Goal: Information Seeking & Learning: Learn about a topic

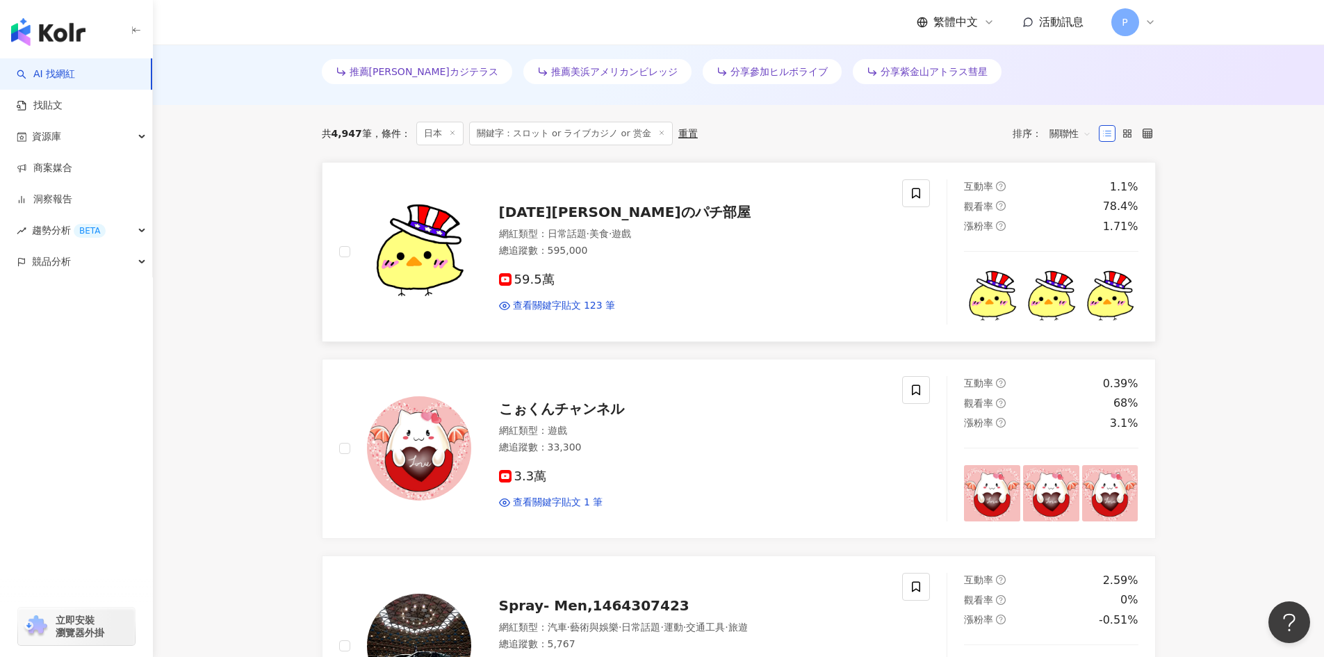
scroll to position [424, 0]
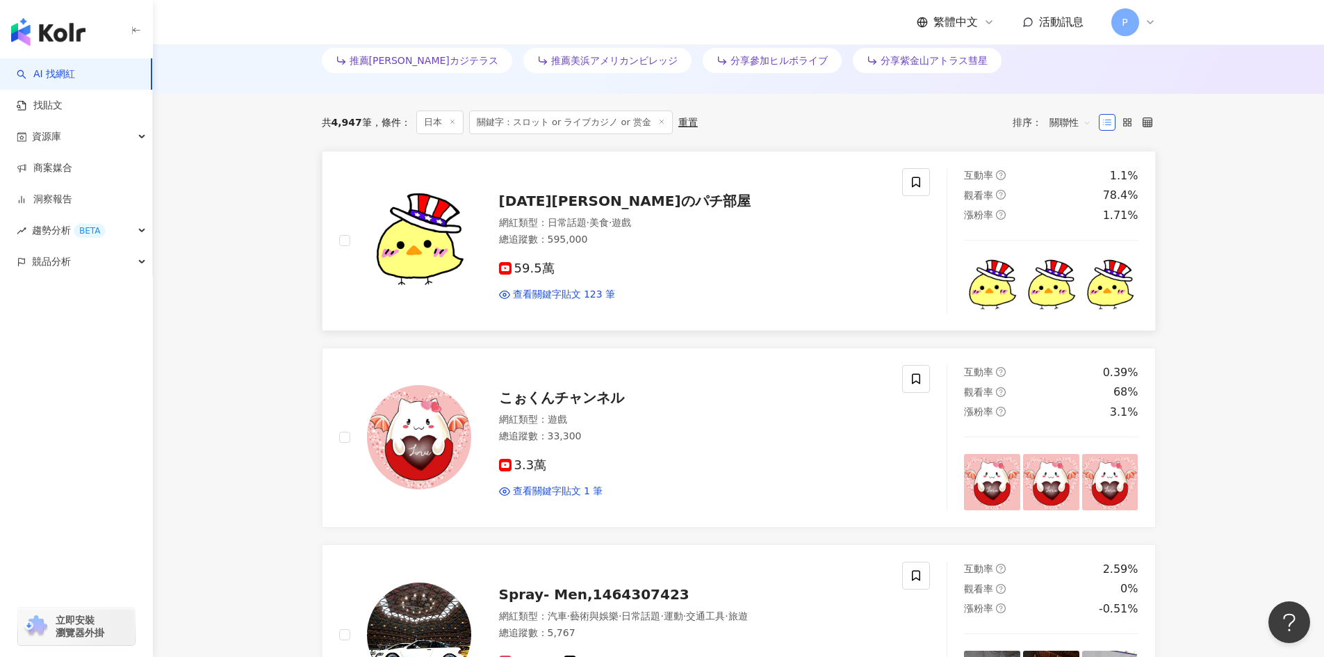
click at [561, 202] on span "[DATE][PERSON_NAME]のパチ部屋" at bounding box center [625, 200] width 252 height 17
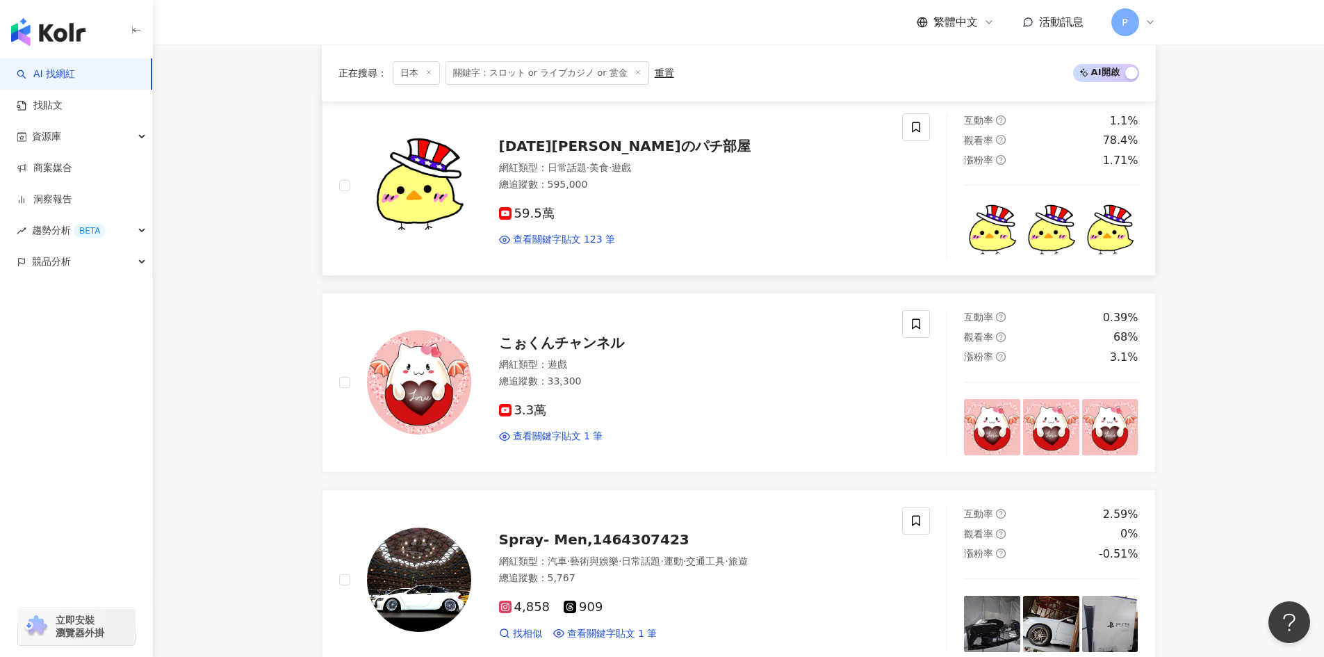
scroll to position [493, 0]
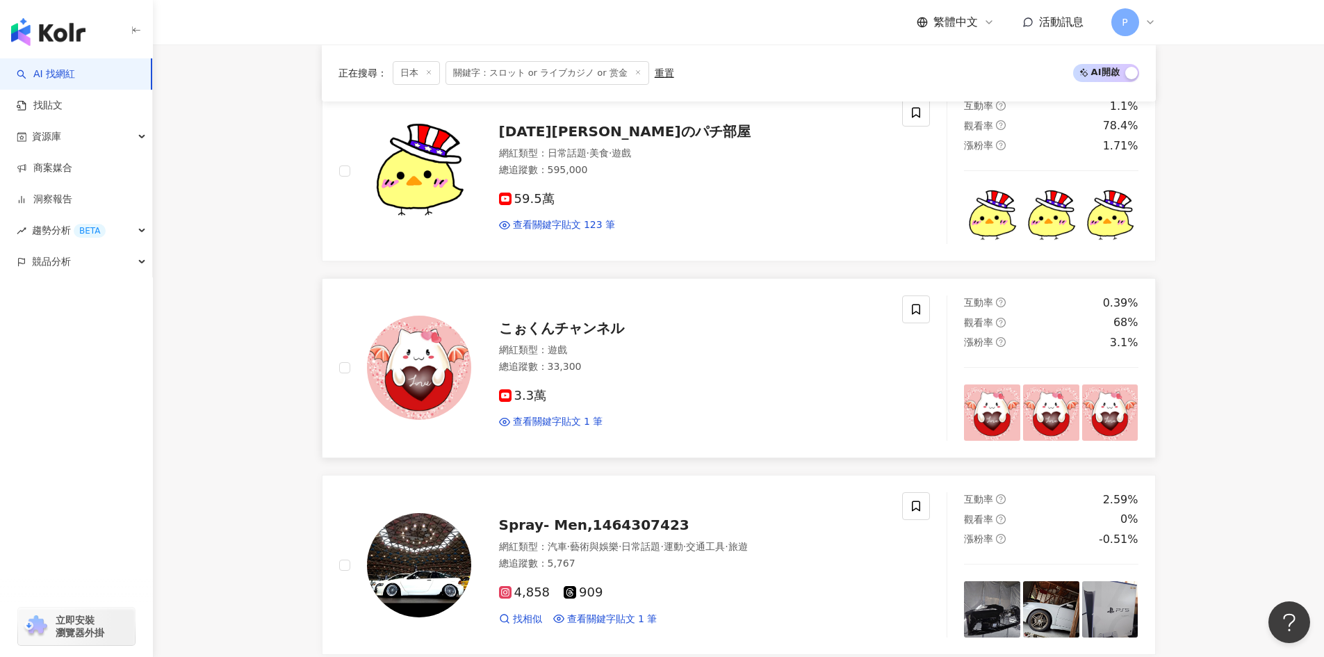
click at [593, 322] on span "こぉくんチャンネル" at bounding box center [561, 328] width 125 height 17
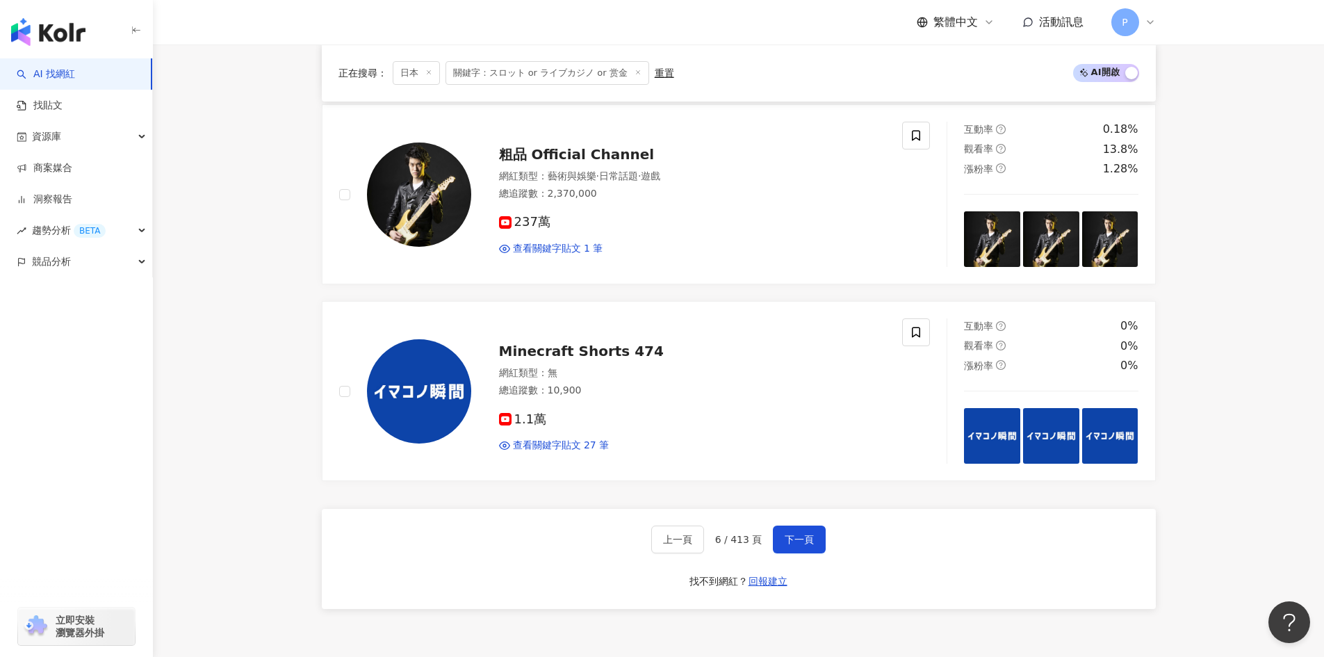
scroll to position [2439, 0]
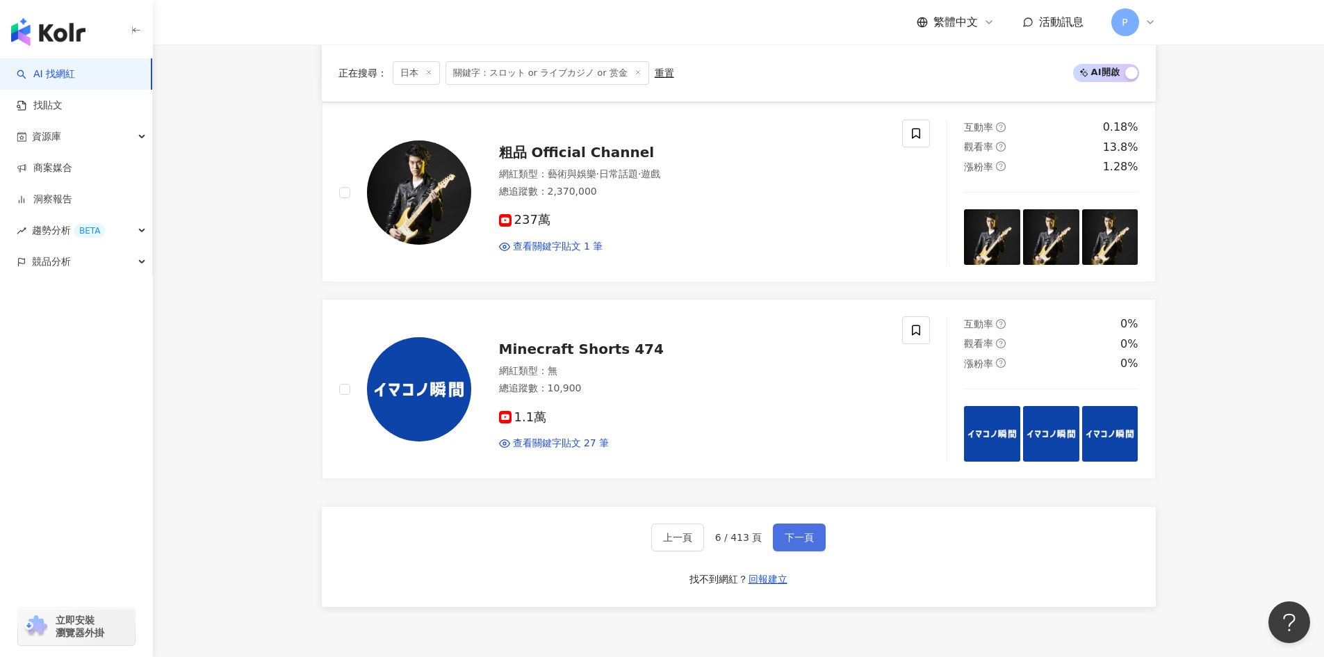
click at [800, 542] on span "下一頁" at bounding box center [798, 537] width 29 height 11
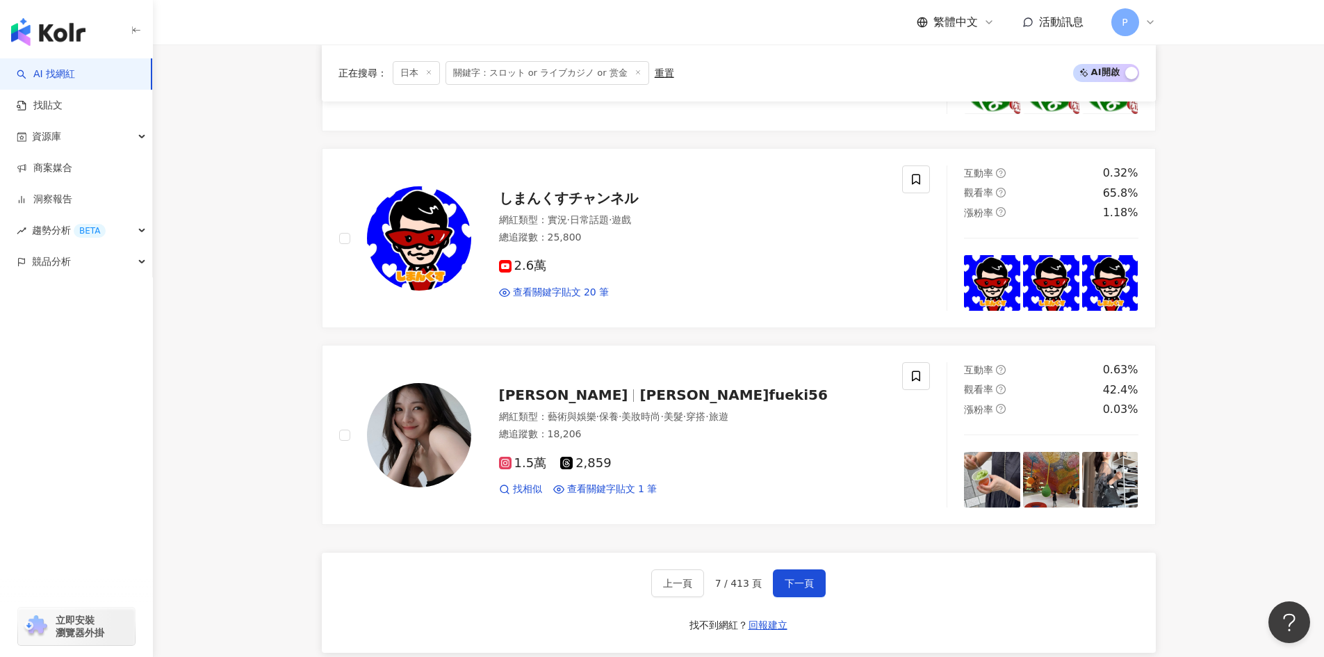
scroll to position [2578, 0]
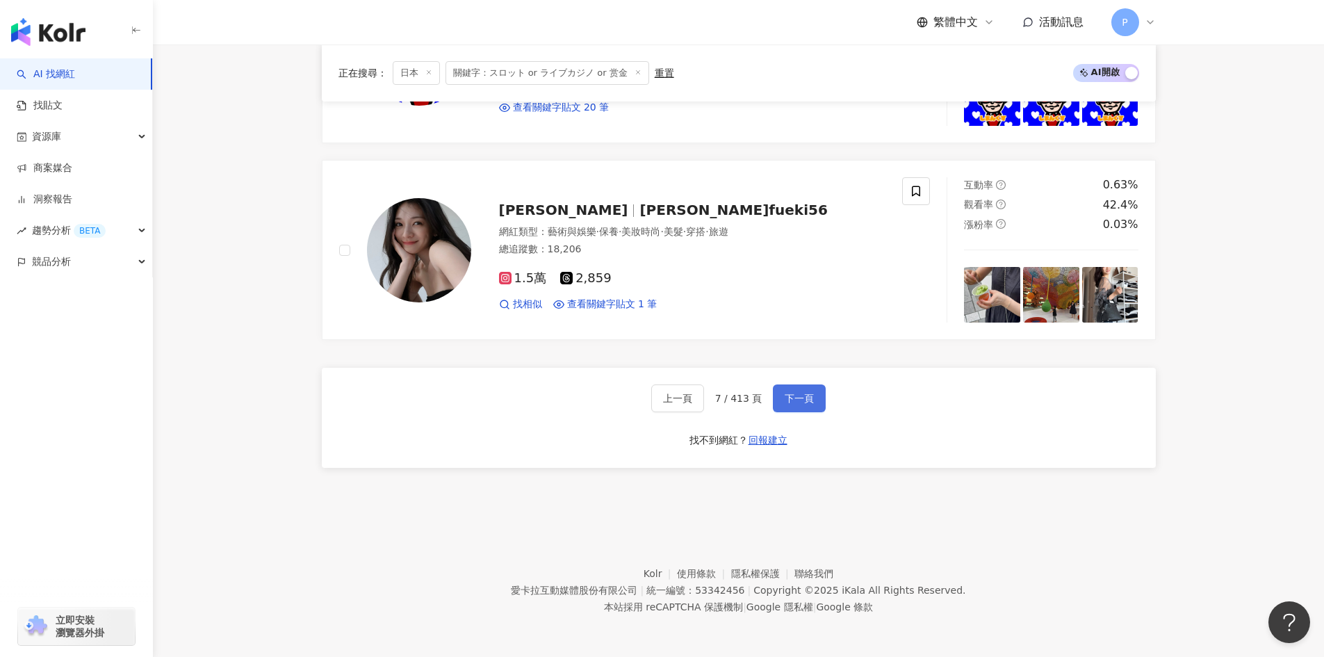
click at [802, 405] on button "下一頁" at bounding box center [799, 398] width 53 height 28
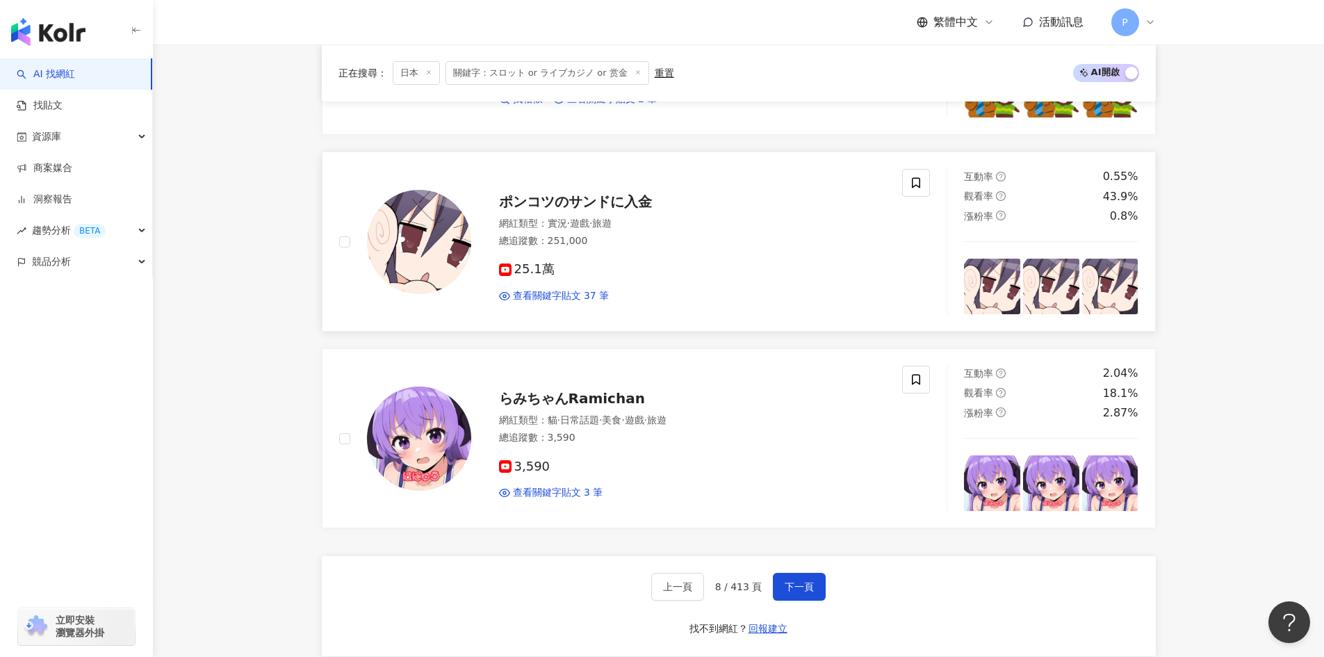
scroll to position [2369, 0]
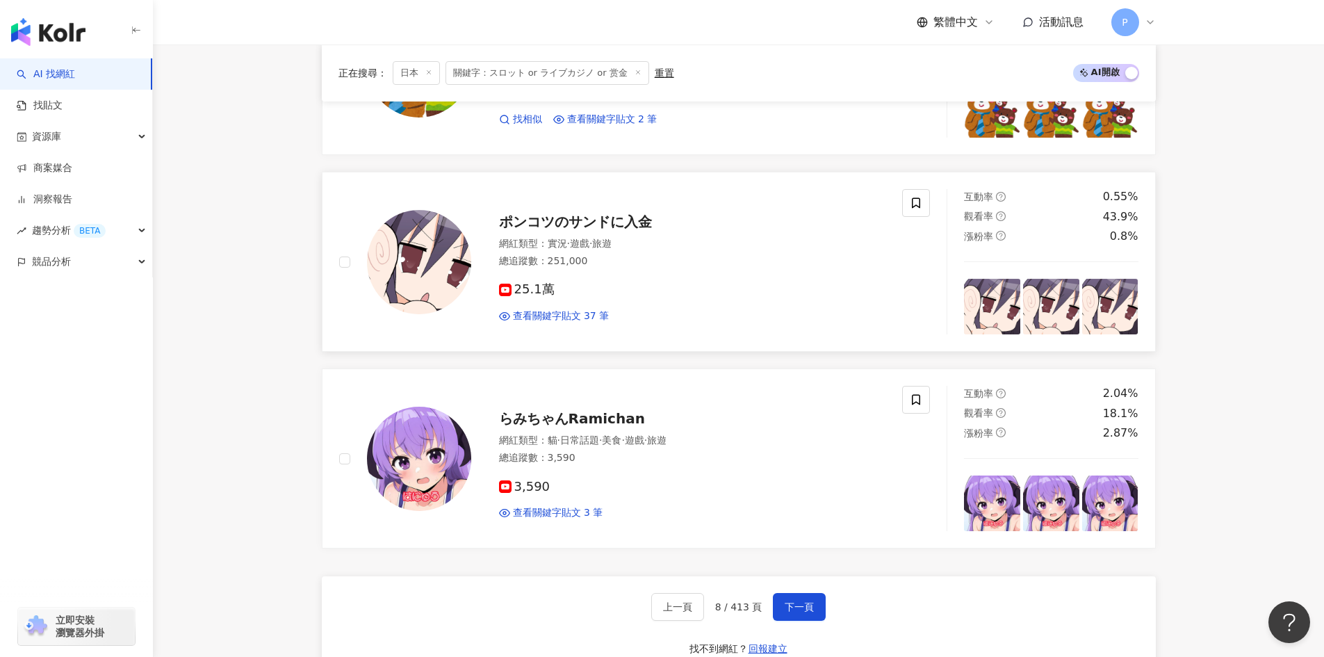
click at [581, 219] on span "ポンコツのサンドに入金" at bounding box center [575, 221] width 153 height 17
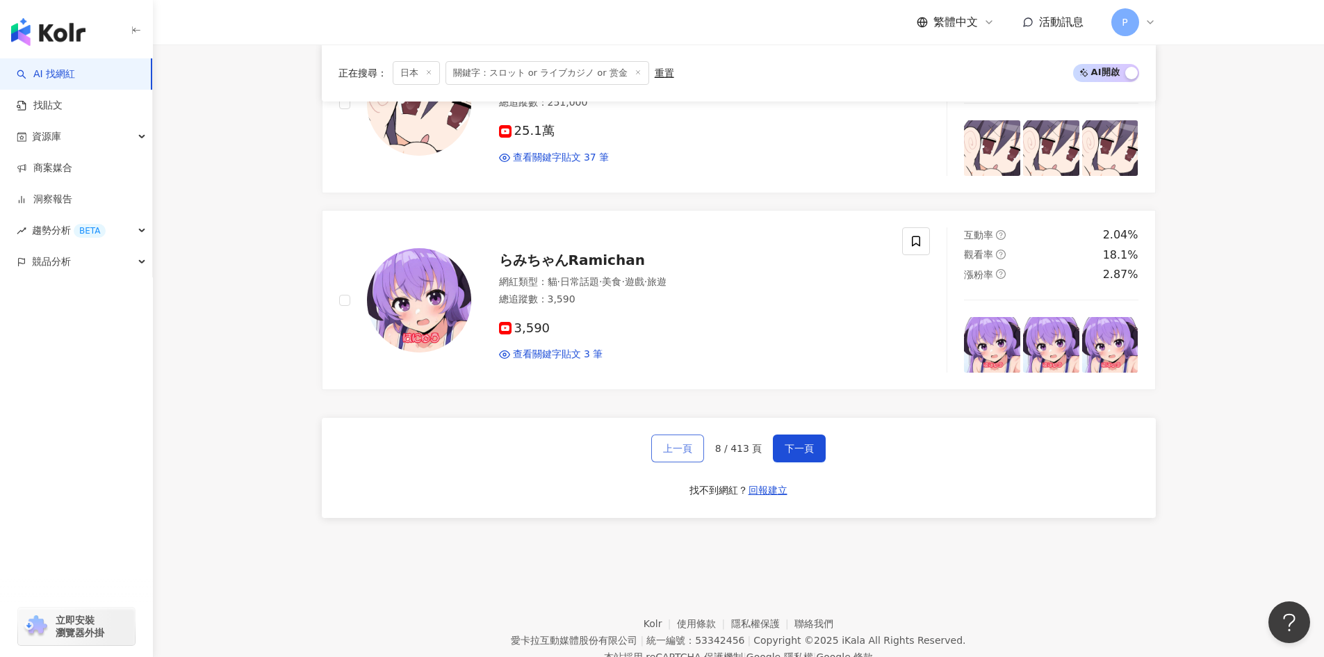
scroll to position [2578, 0]
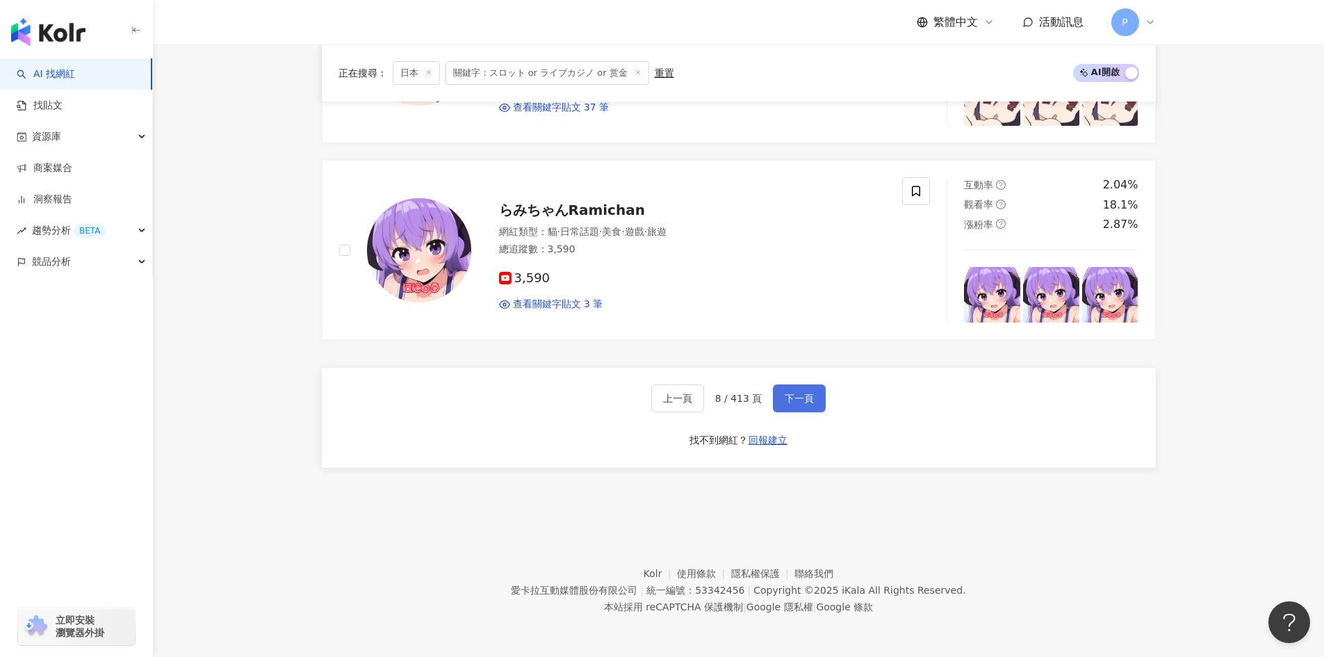
click at [801, 397] on span "下一頁" at bounding box center [798, 398] width 29 height 11
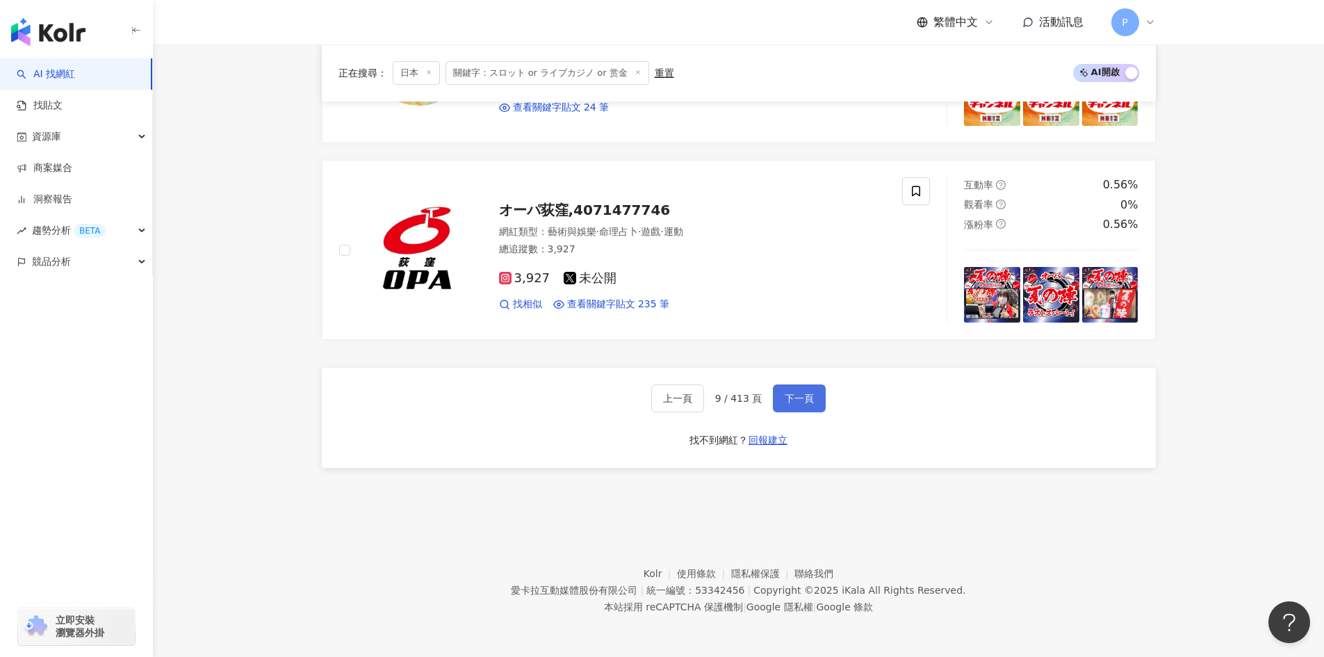
click at [804, 396] on span "下一頁" at bounding box center [798, 398] width 29 height 11
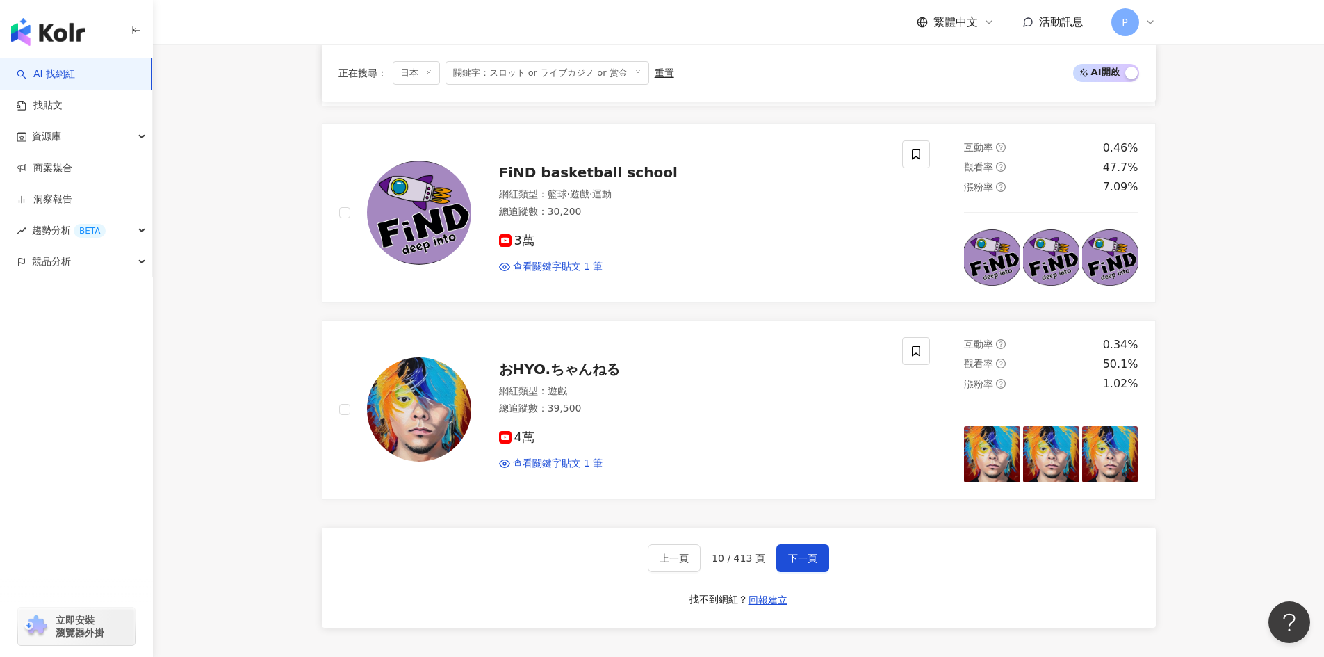
scroll to position [2619, 0]
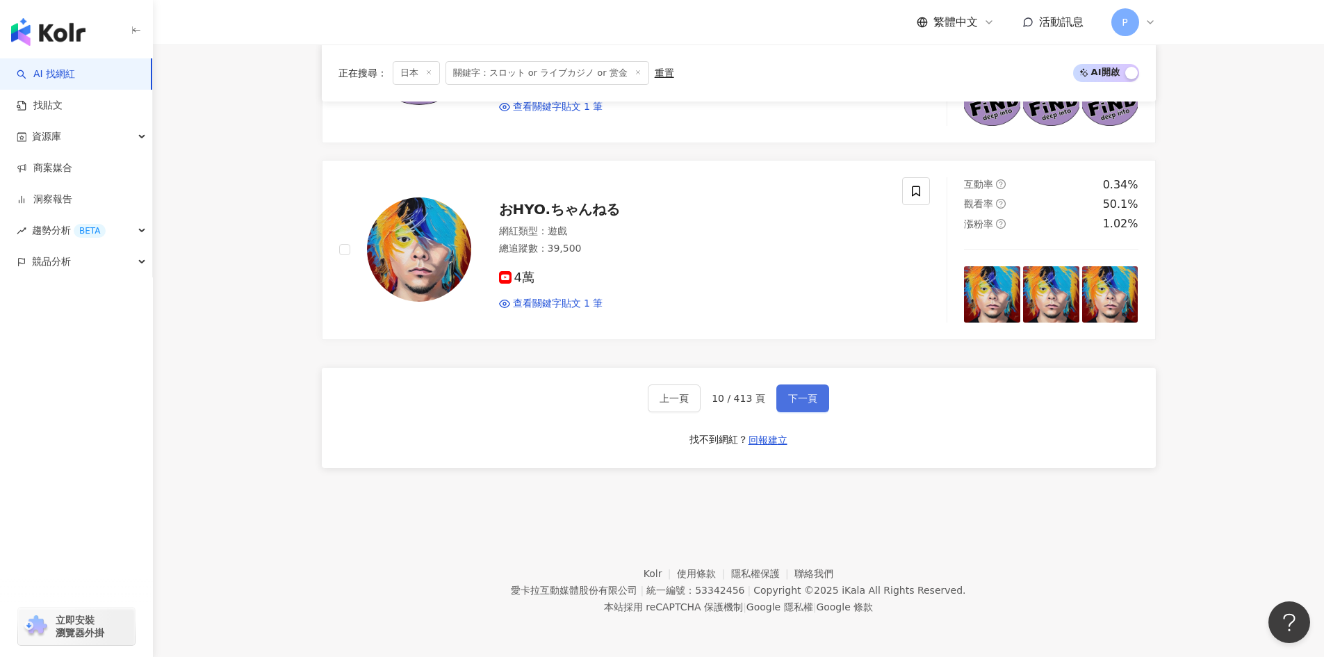
click at [809, 396] on span "下一頁" at bounding box center [802, 398] width 29 height 11
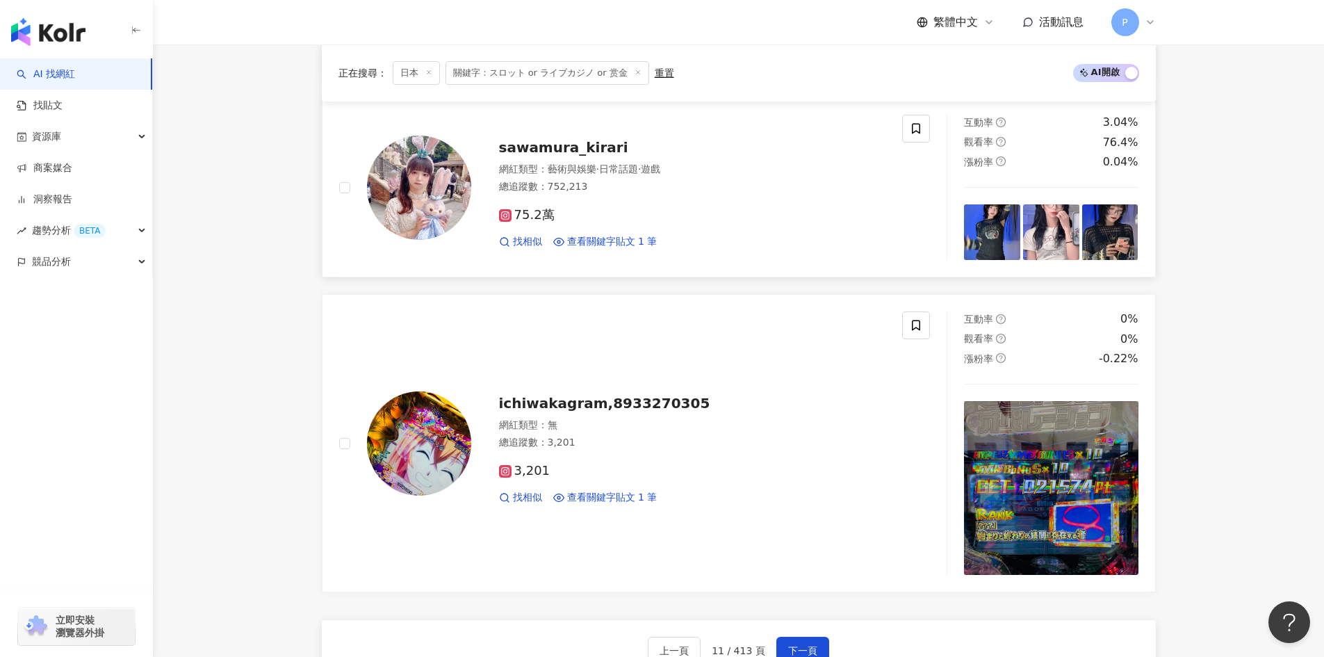
scroll to position [2696, 0]
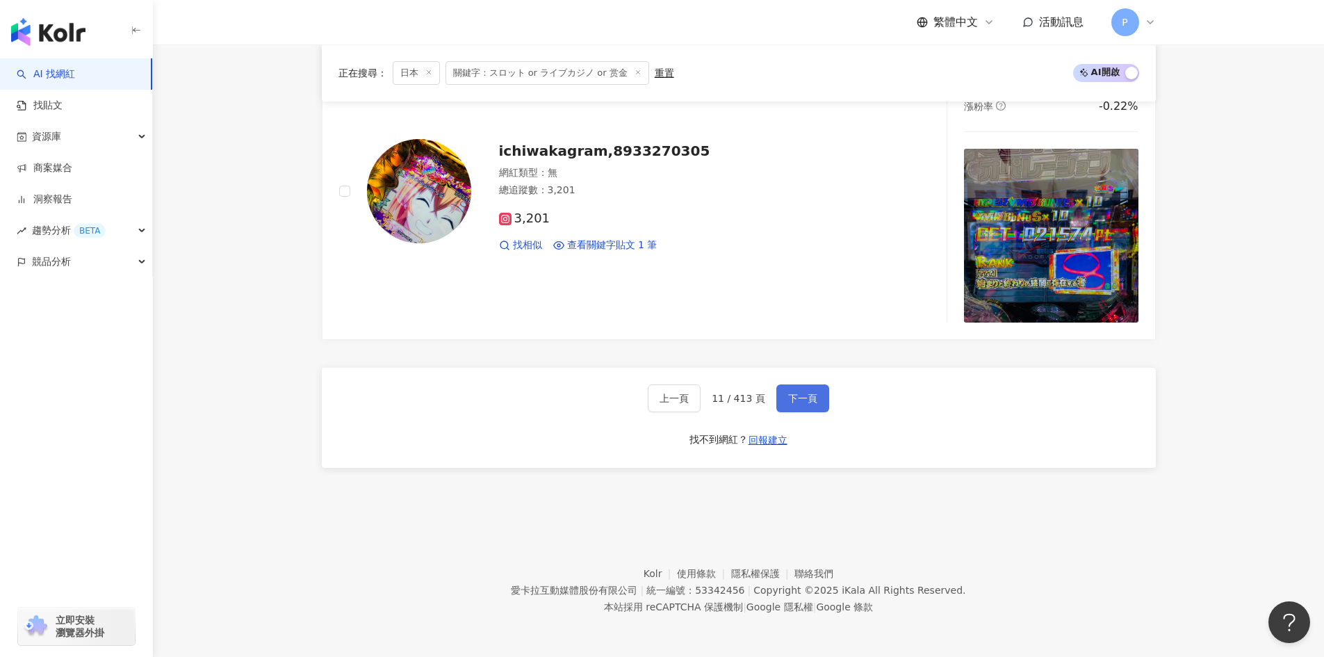
click at [788, 397] on span "下一頁" at bounding box center [802, 398] width 29 height 11
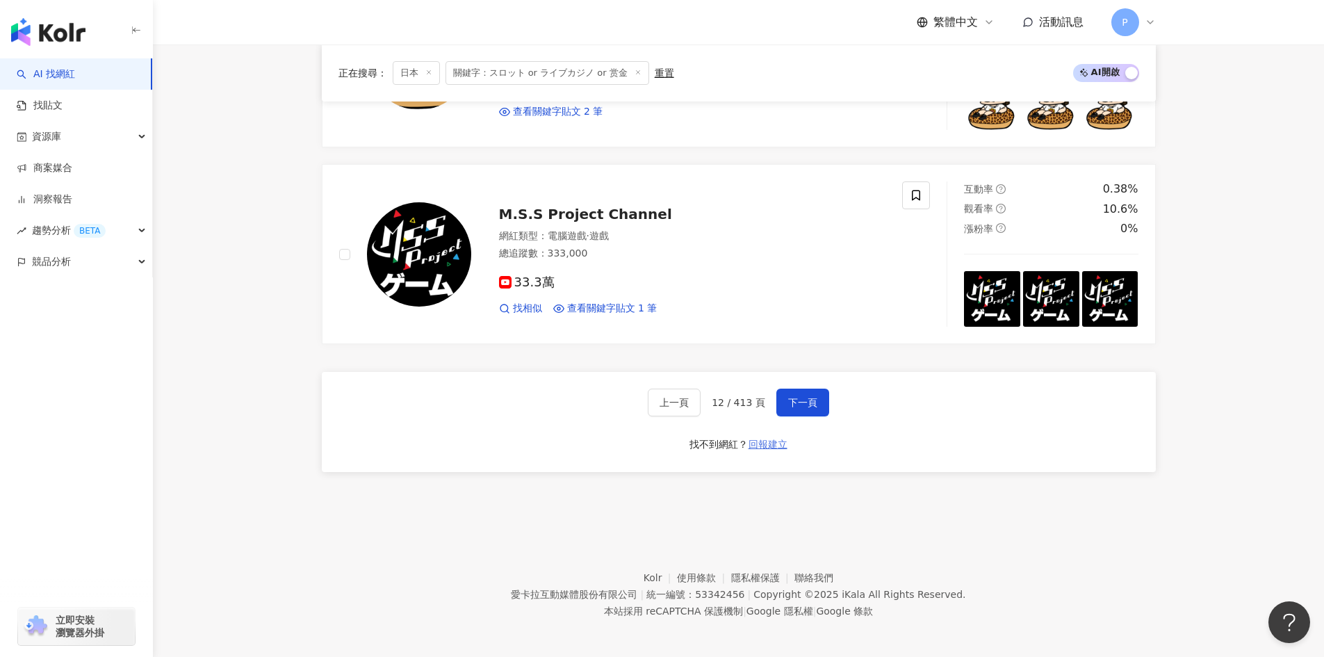
scroll to position [2578, 0]
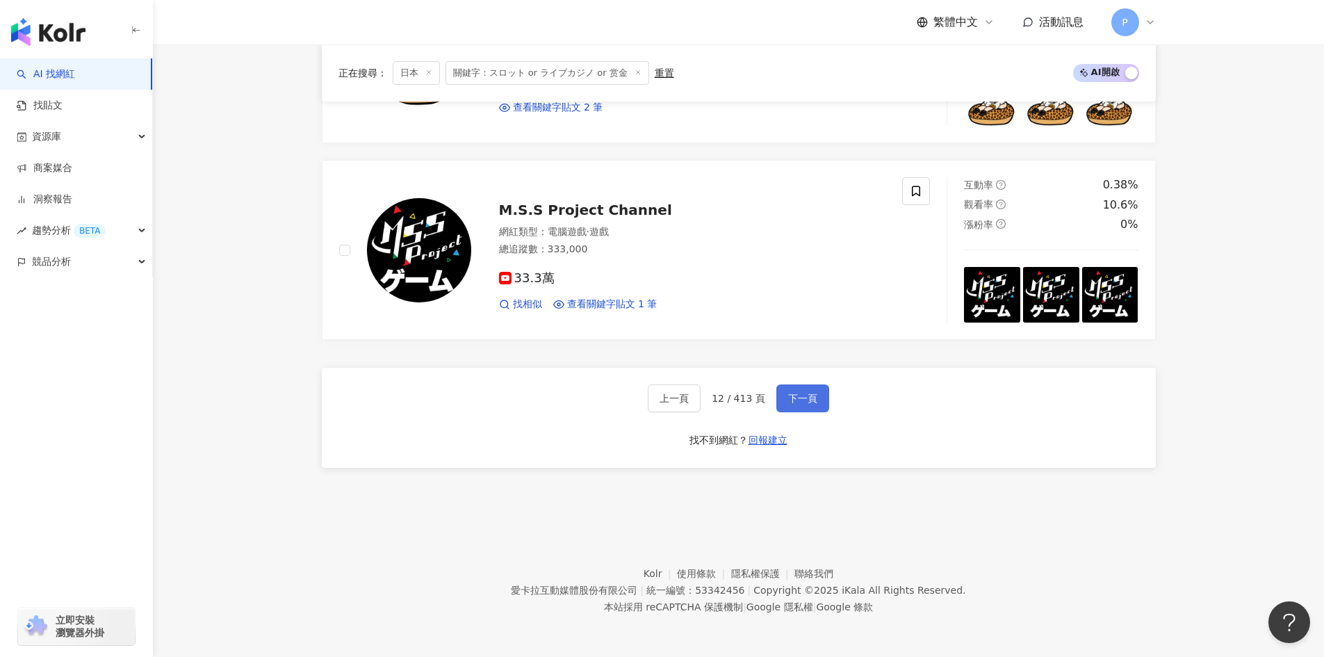
click at [804, 393] on span "下一頁" at bounding box center [802, 398] width 29 height 11
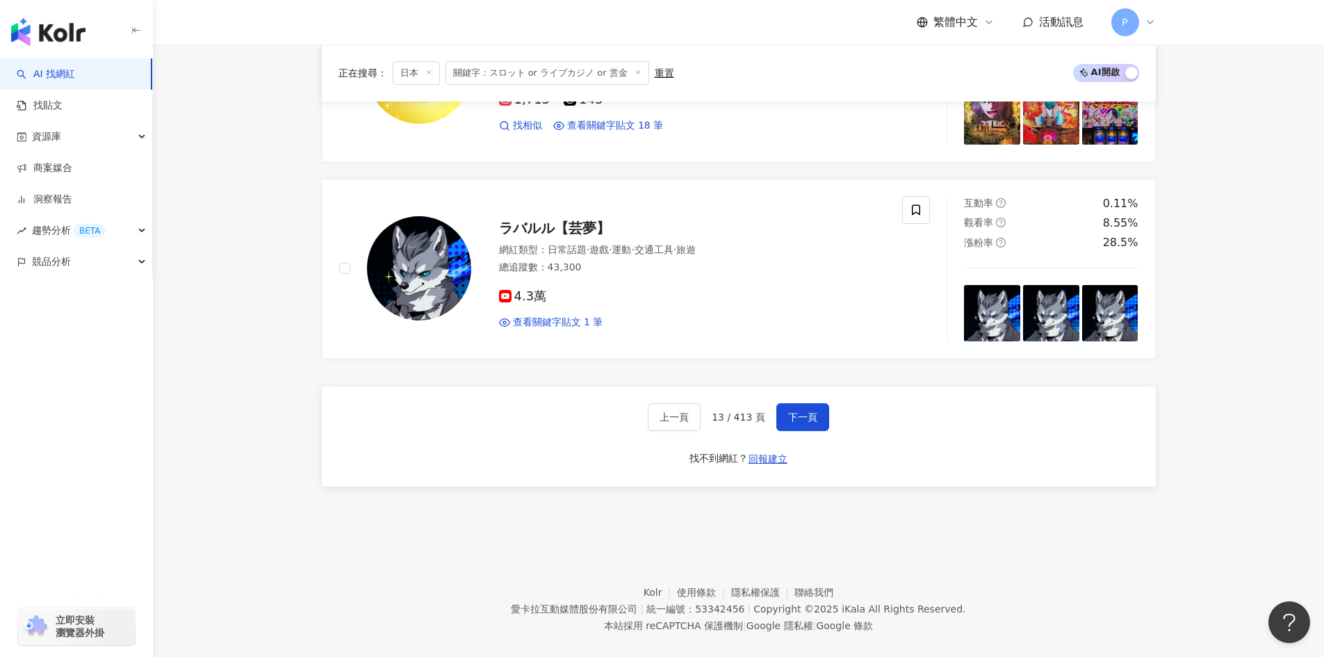
scroll to position [2619, 0]
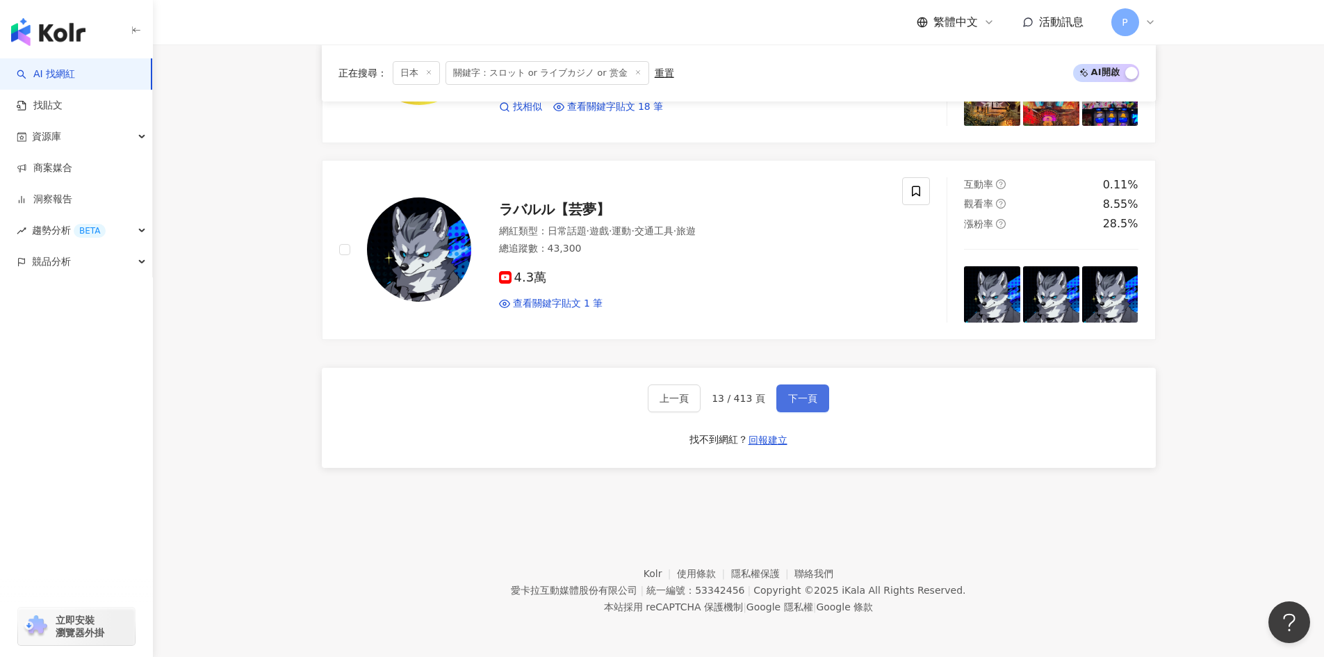
click at [809, 400] on span "下一頁" at bounding box center [802, 398] width 29 height 11
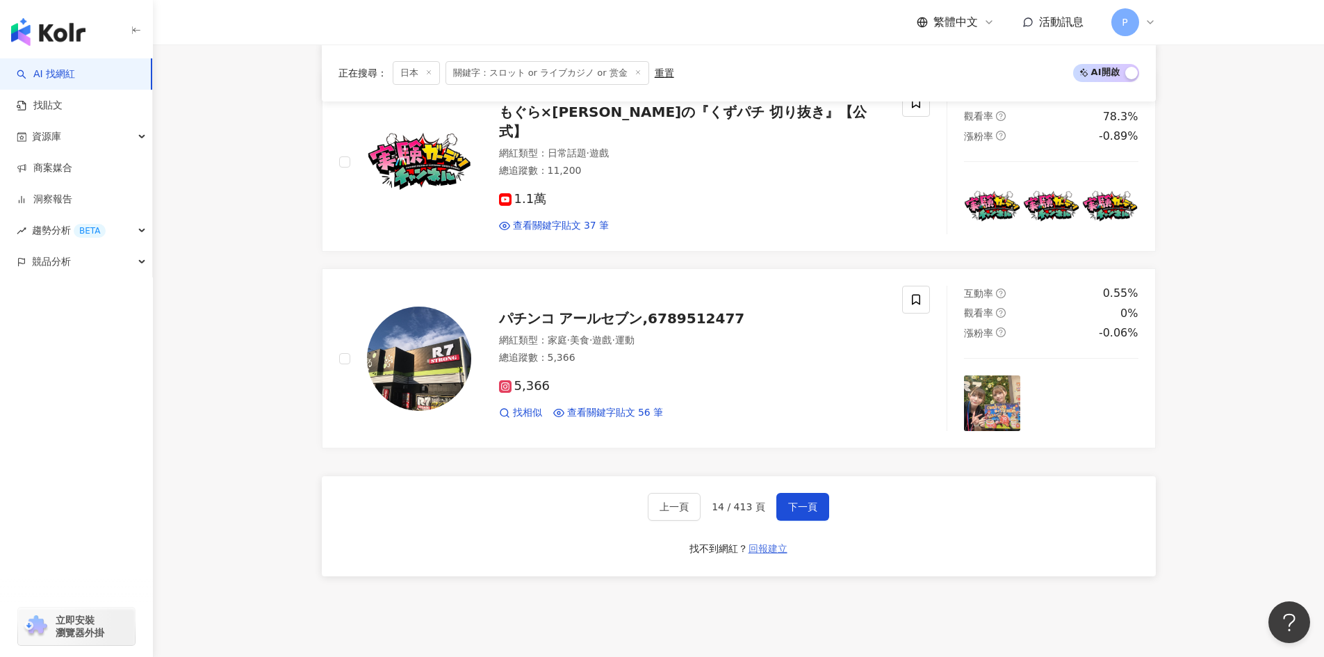
scroll to position [2381, 0]
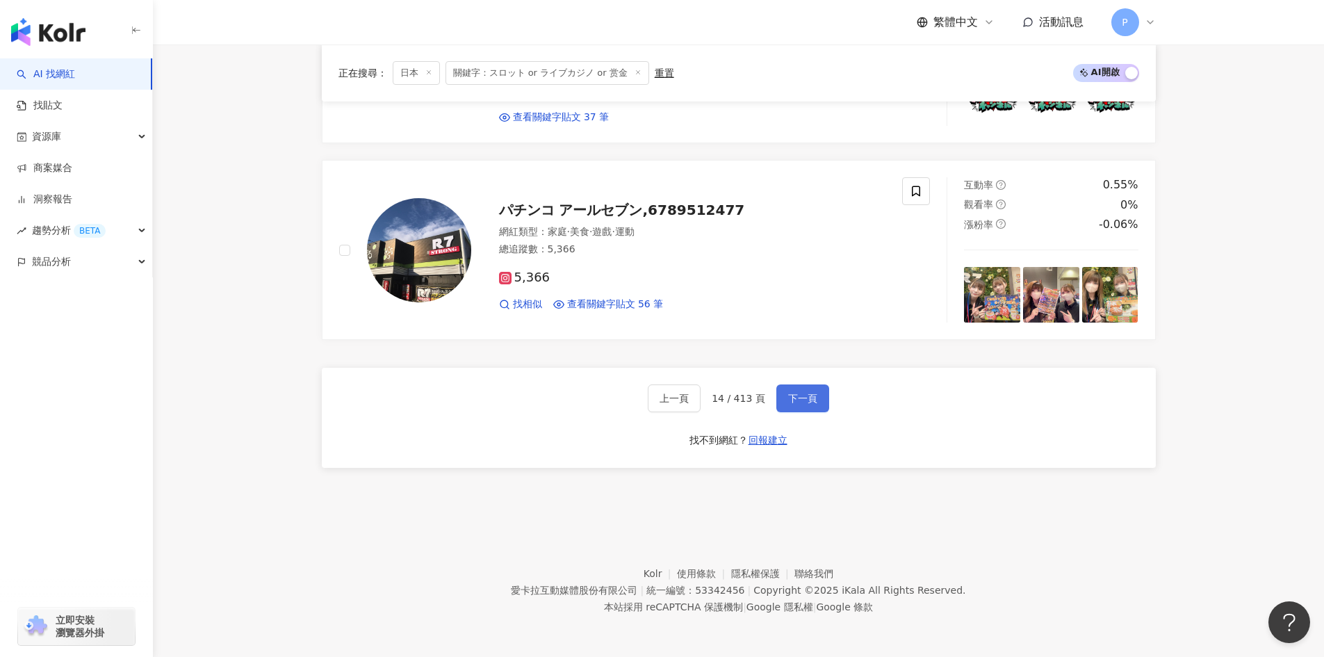
click at [807, 400] on span "下一頁" at bounding box center [802, 398] width 29 height 11
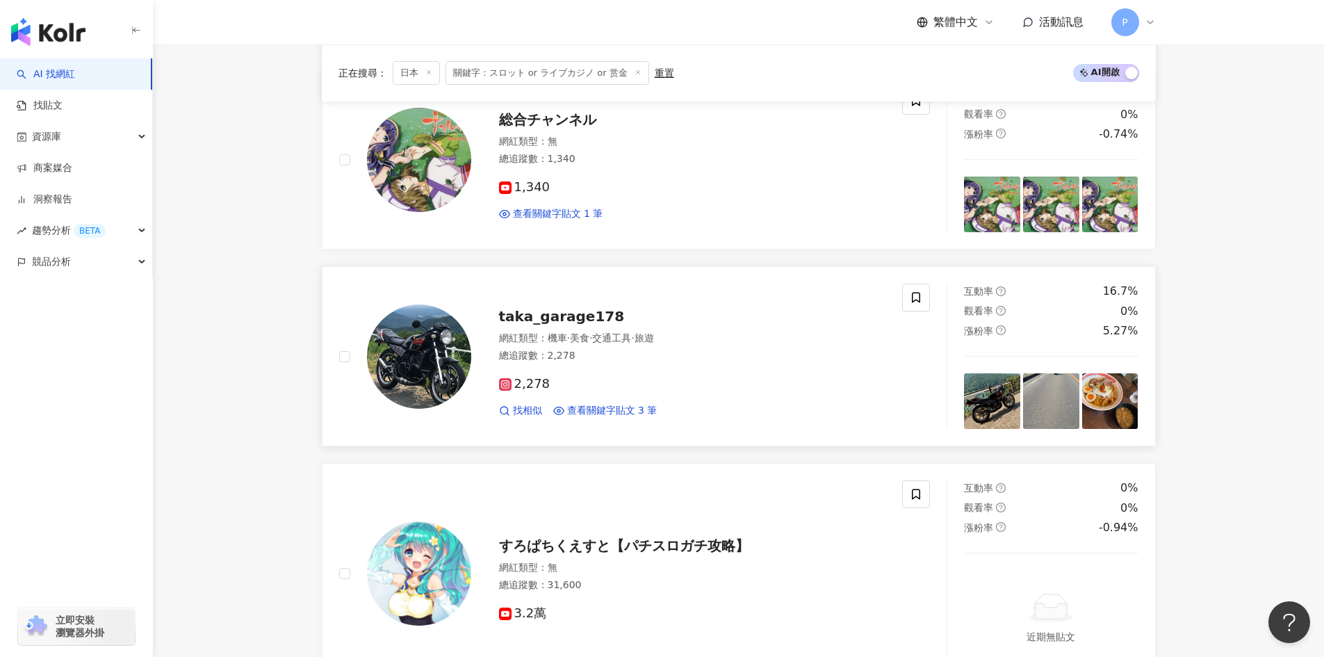
scroll to position [2271, 0]
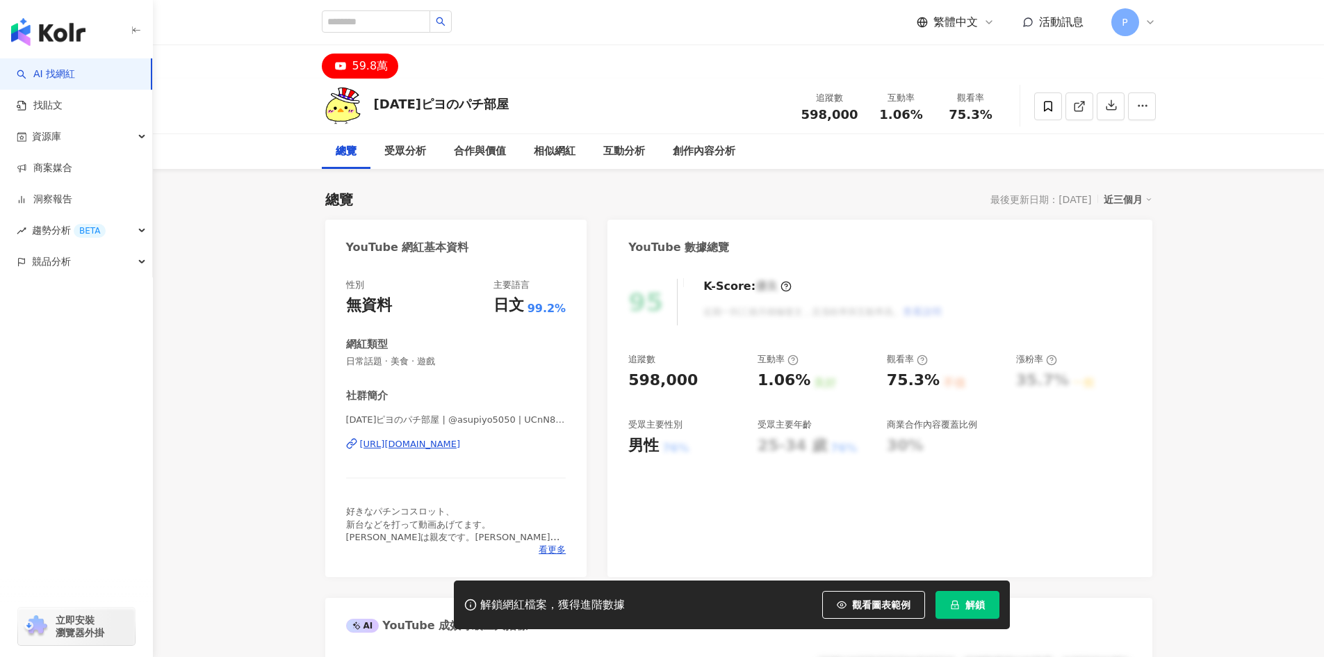
click at [461, 443] on div "https://www.youtube.com/channel/UCnN8cnLH9EPKfQvMh3umoUw" at bounding box center [410, 444] width 101 height 13
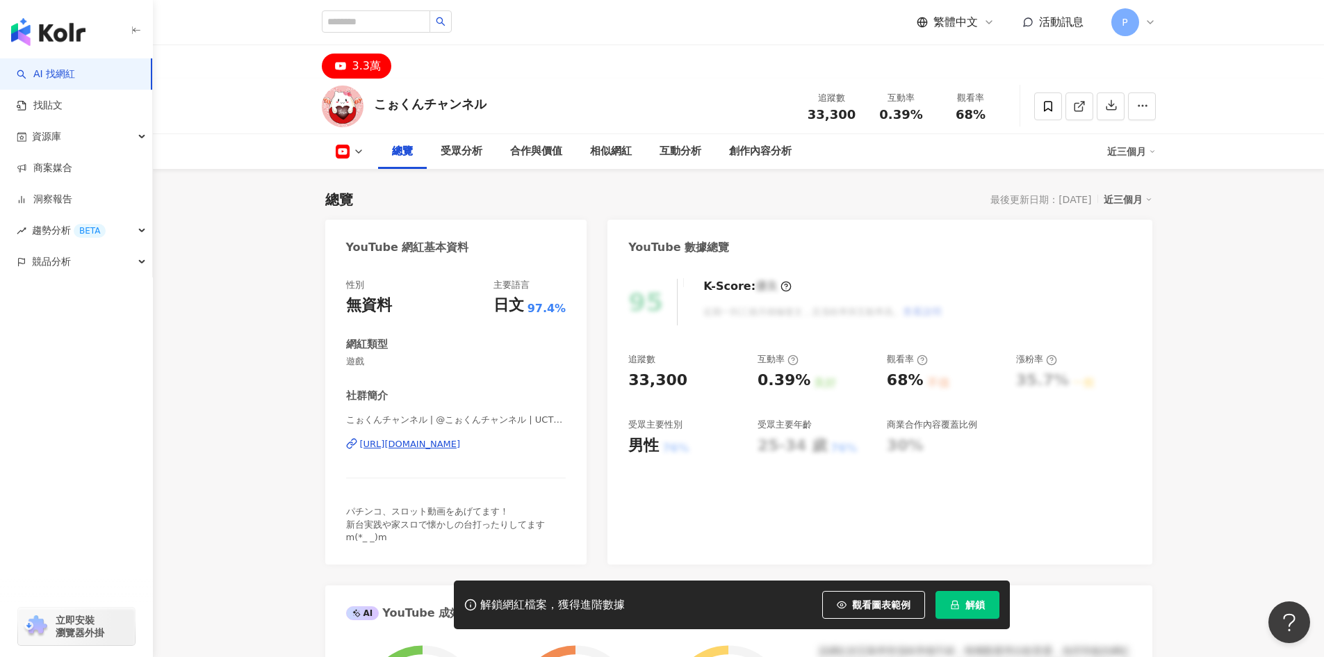
scroll to position [69, 0]
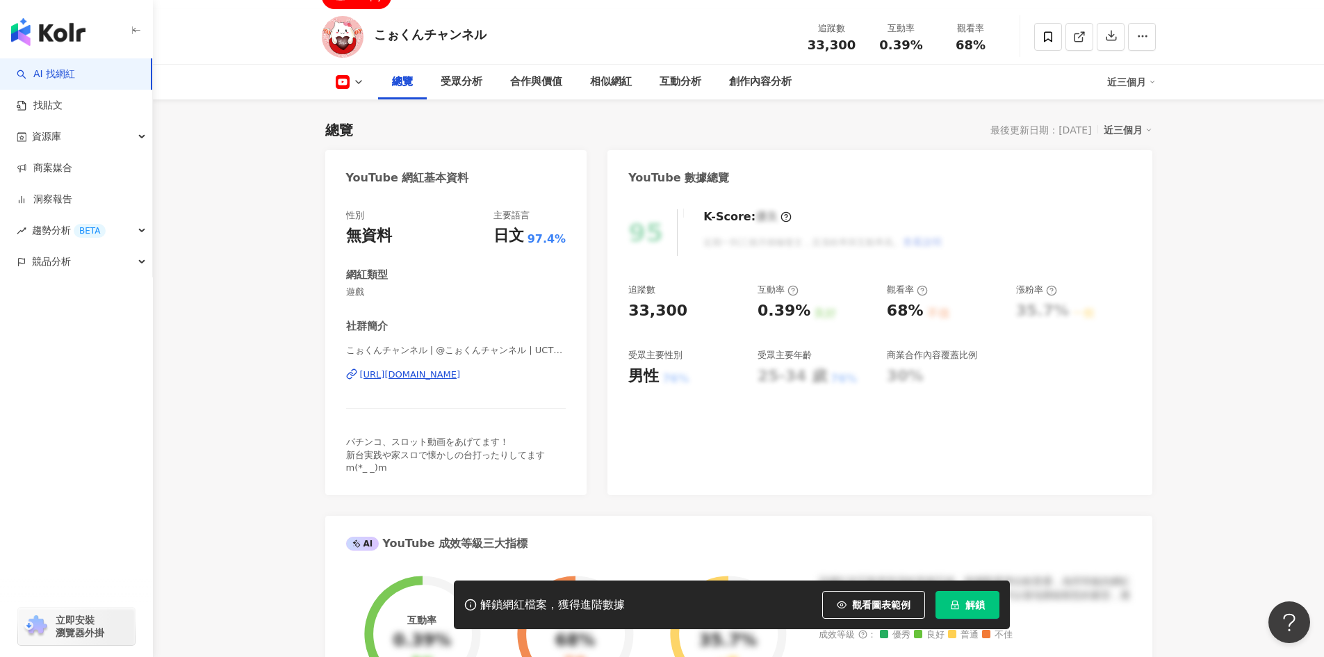
click at [461, 374] on div "https://www.youtube.com/channel/UCTPD0epcYMKyyQm1k_dXdKg" at bounding box center [410, 374] width 101 height 13
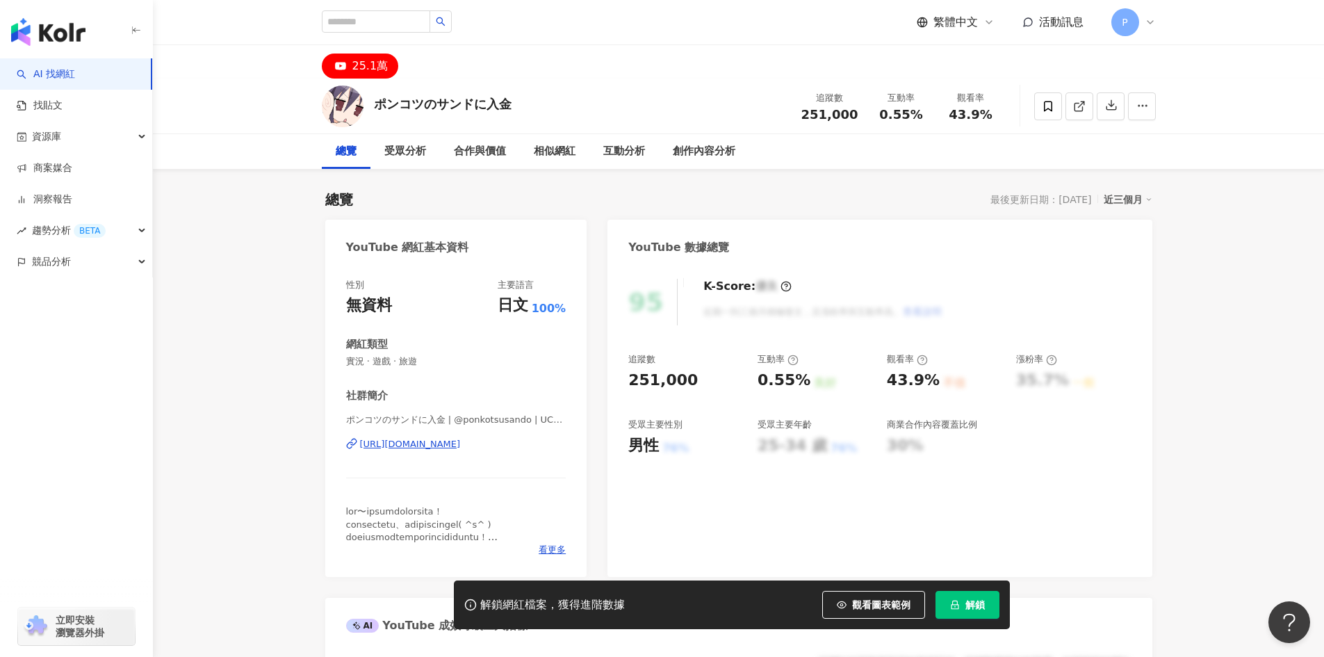
click at [436, 442] on div "https://www.youtube.com/channel/UCFwW7jKTtB0Hnpt-fLk1jmQ" at bounding box center [410, 444] width 101 height 13
